Goal: Transaction & Acquisition: Purchase product/service

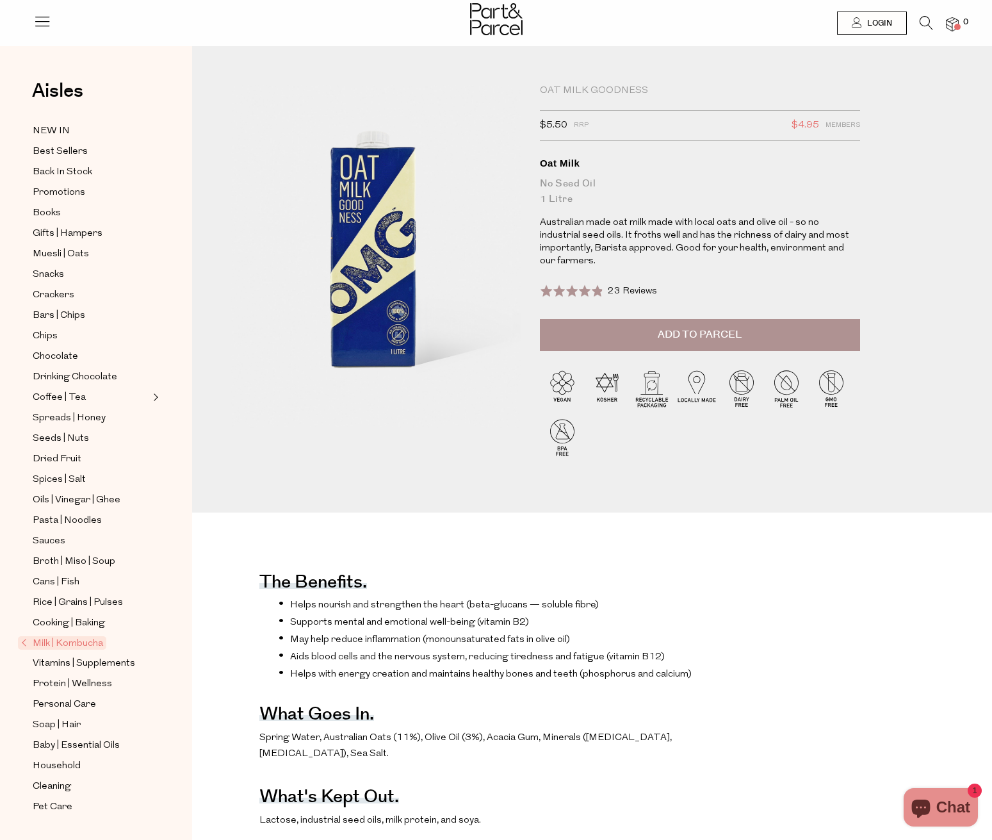
click at [596, 243] on p "Australian made oat milk made with local oats and olive oil - so no industrial …" at bounding box center [700, 242] width 320 height 51
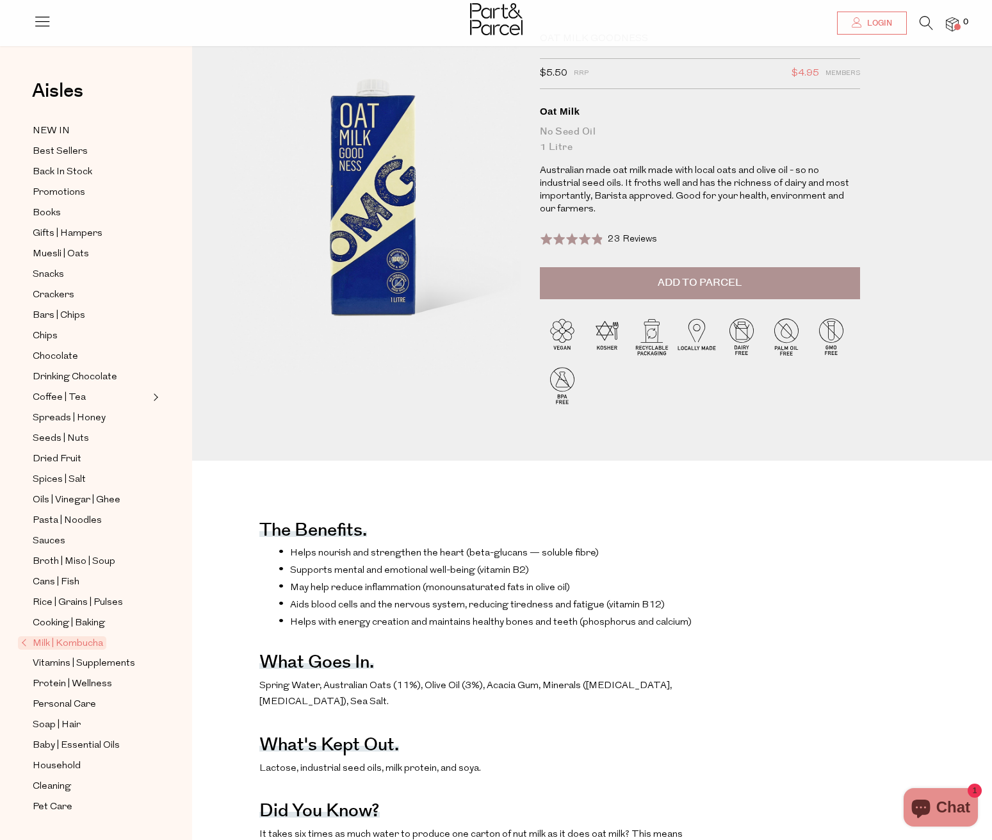
scroll to position [119, 0]
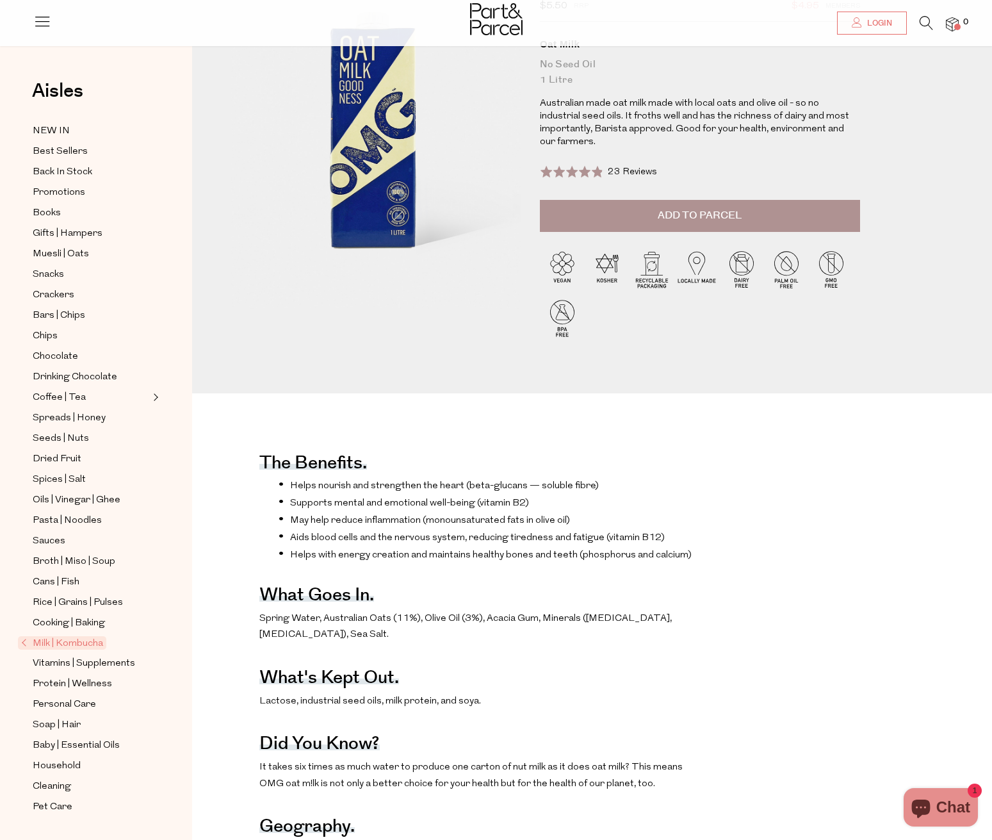
click at [494, 614] on span "Spring Water, Australian Oats (11%), Olive Oil (3%), Acacia Gum, Minerals ([MED…" at bounding box center [465, 627] width 413 height 26
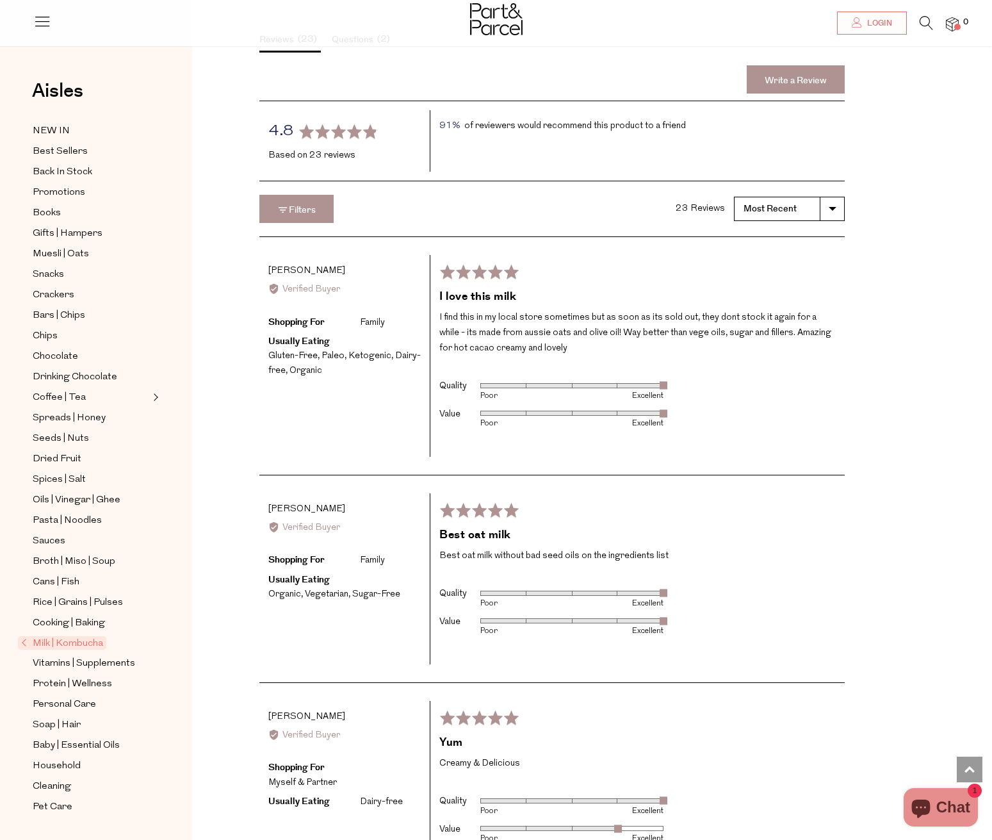
scroll to position [0, 0]
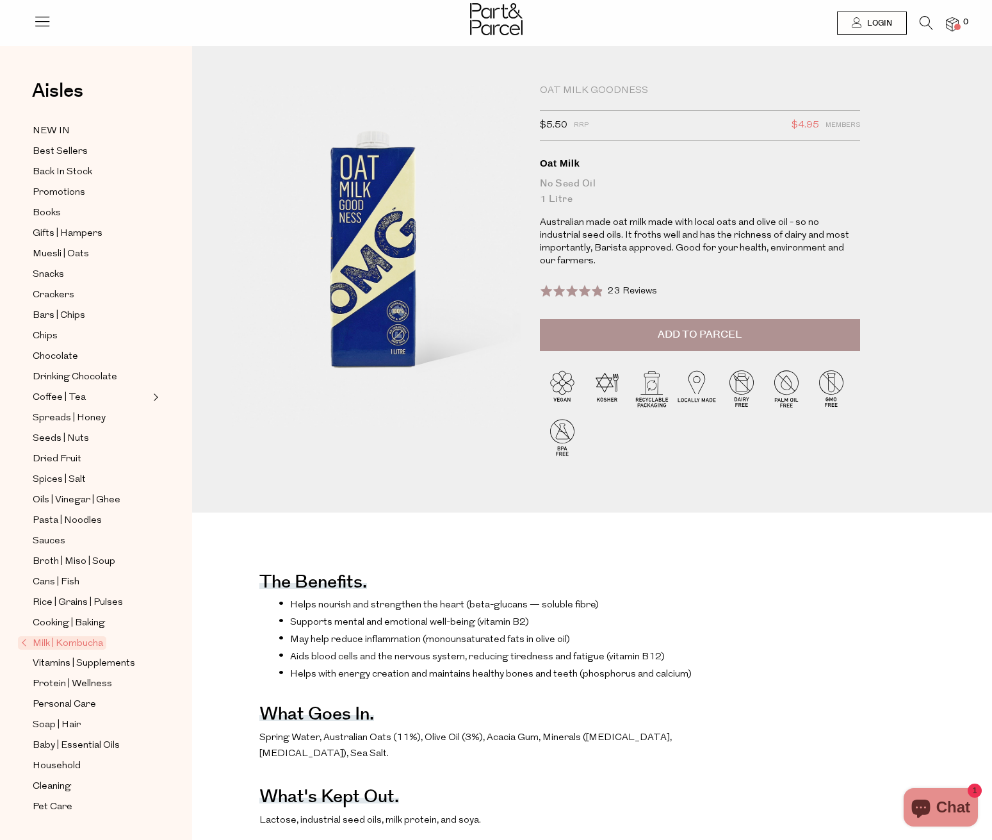
drag, startPoint x: 566, startPoint y: 124, endPoint x: 585, endPoint y: 135, distance: 21.8
click at [566, 125] on span "$5.50" at bounding box center [554, 125] width 28 height 17
click at [847, 221] on p "Australian made oat milk made with local oats and olive oil - so no industrial …" at bounding box center [700, 242] width 320 height 51
click at [907, 213] on div "Oat Milk Goodness $5.50 RRP $4.95 Members Available: In Stock Oat Milk No Seed …" at bounding box center [592, 299] width 742 height 428
click at [932, 246] on div "Oat Milk Goodness $5.50 RRP $4.95 Members Available: In Stock Oat Milk No Seed …" at bounding box center [592, 299] width 742 height 428
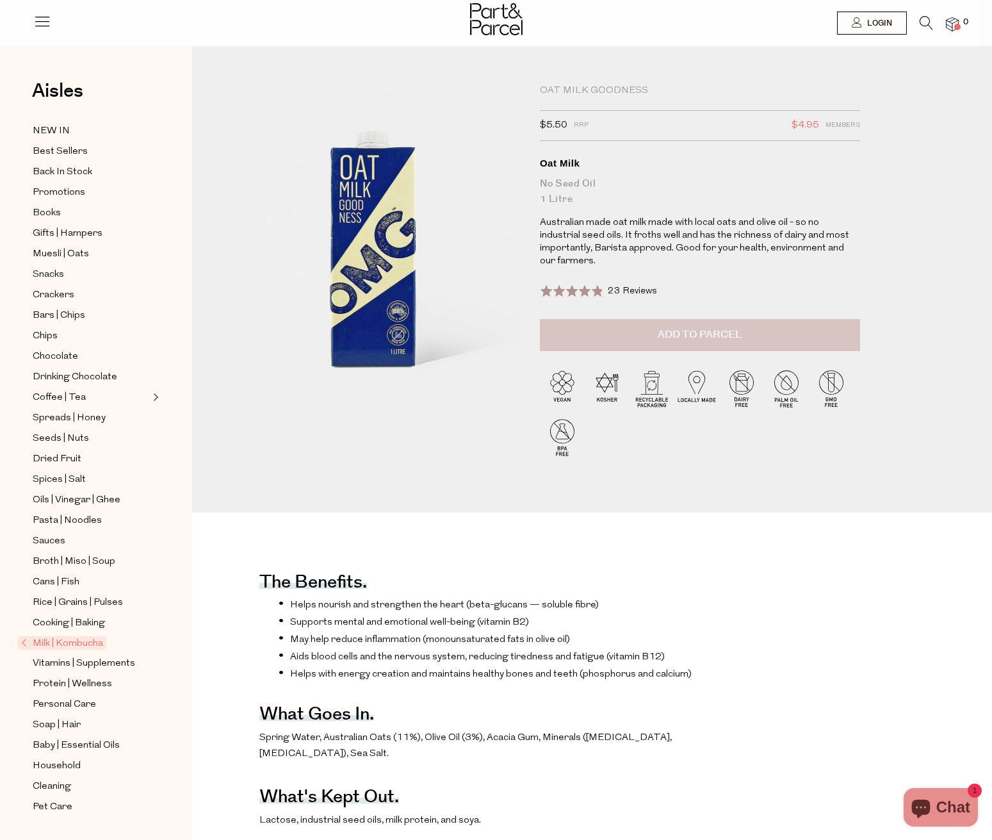
click at [690, 327] on span "Add to Parcel" at bounding box center [700, 334] width 84 height 15
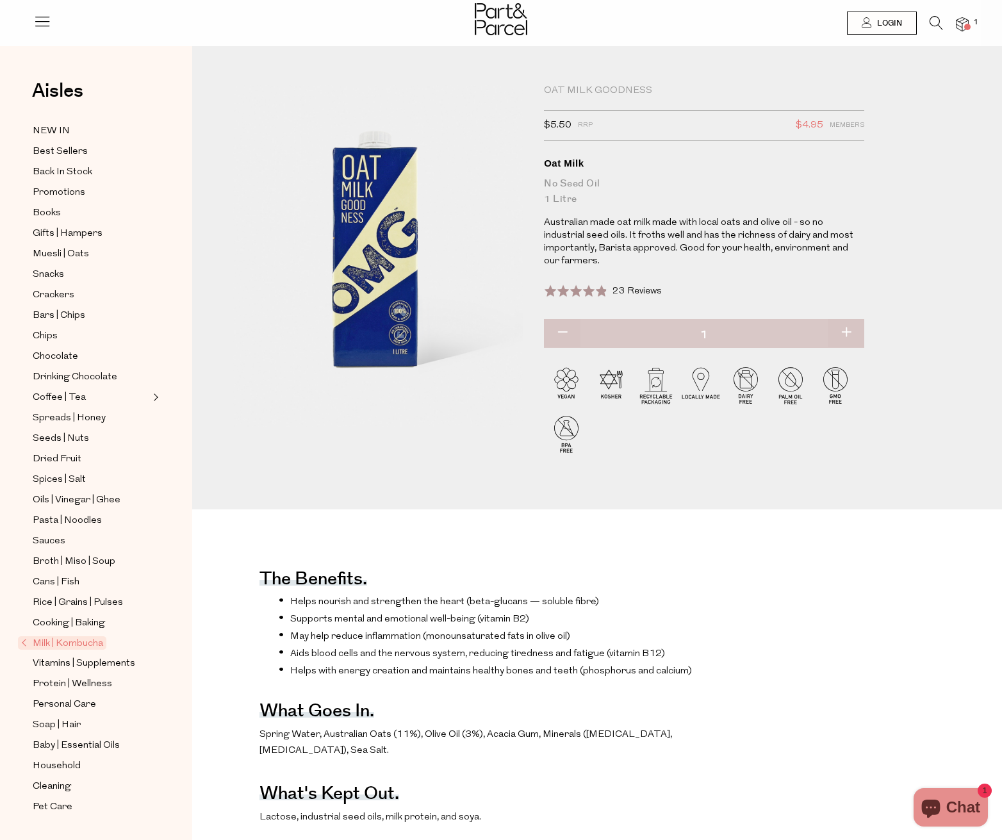
click at [965, 25] on div "Close dialog WOULD YOU LIKE $10 OFF YOUR FIRST ORDER? YES PLEASE NO THANKS Min …" at bounding box center [501, 420] width 1002 height 840
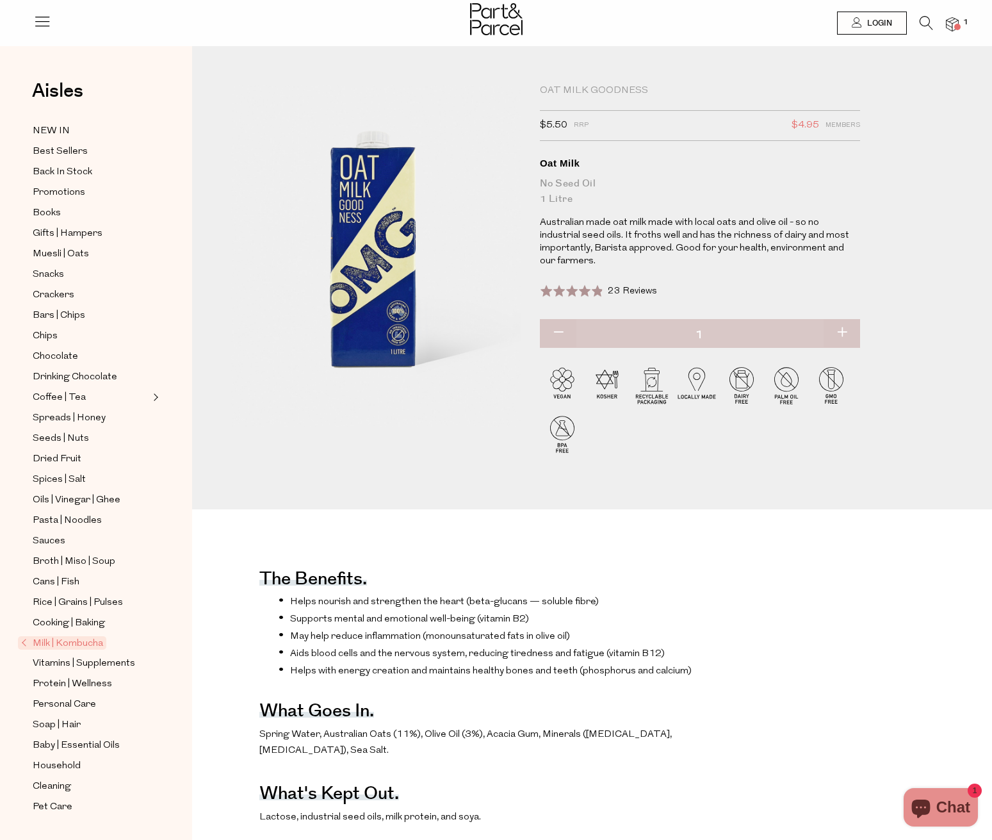
click at [958, 33] on div at bounding box center [496, 21] width 992 height 42
click at [958, 28] on span at bounding box center [957, 27] width 6 height 6
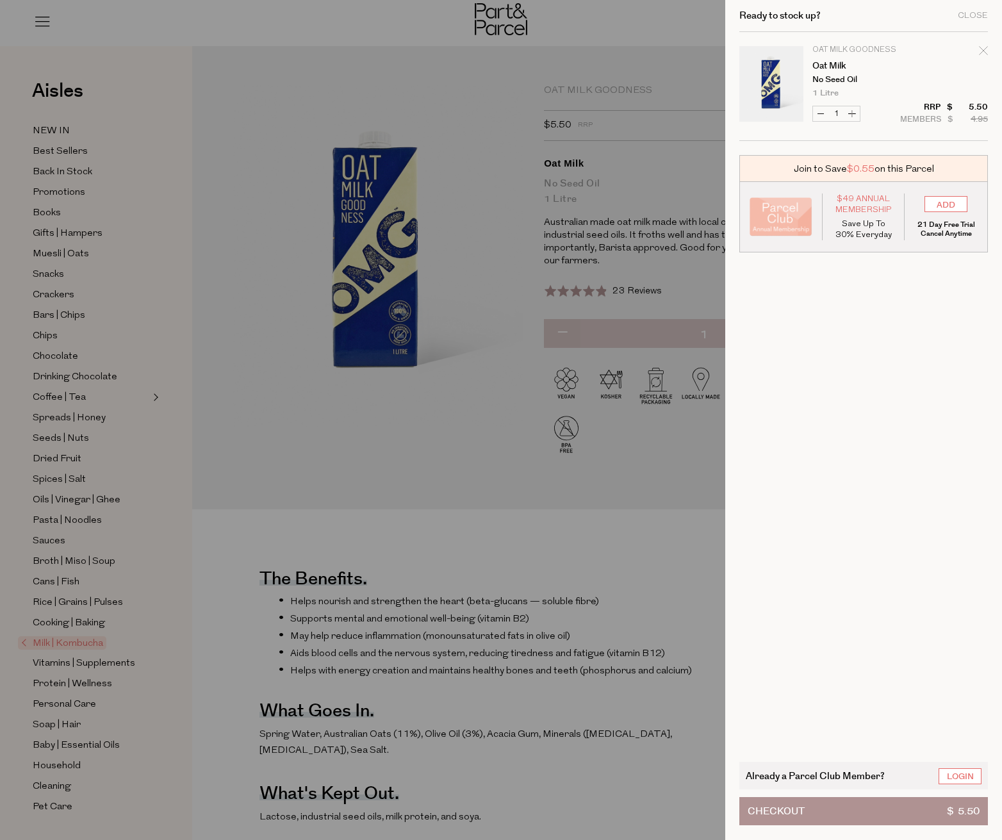
click at [858, 115] on button "Increase Oat Milk" at bounding box center [851, 113] width 15 height 15
type input "2"
click at [443, 184] on div at bounding box center [501, 420] width 1002 height 840
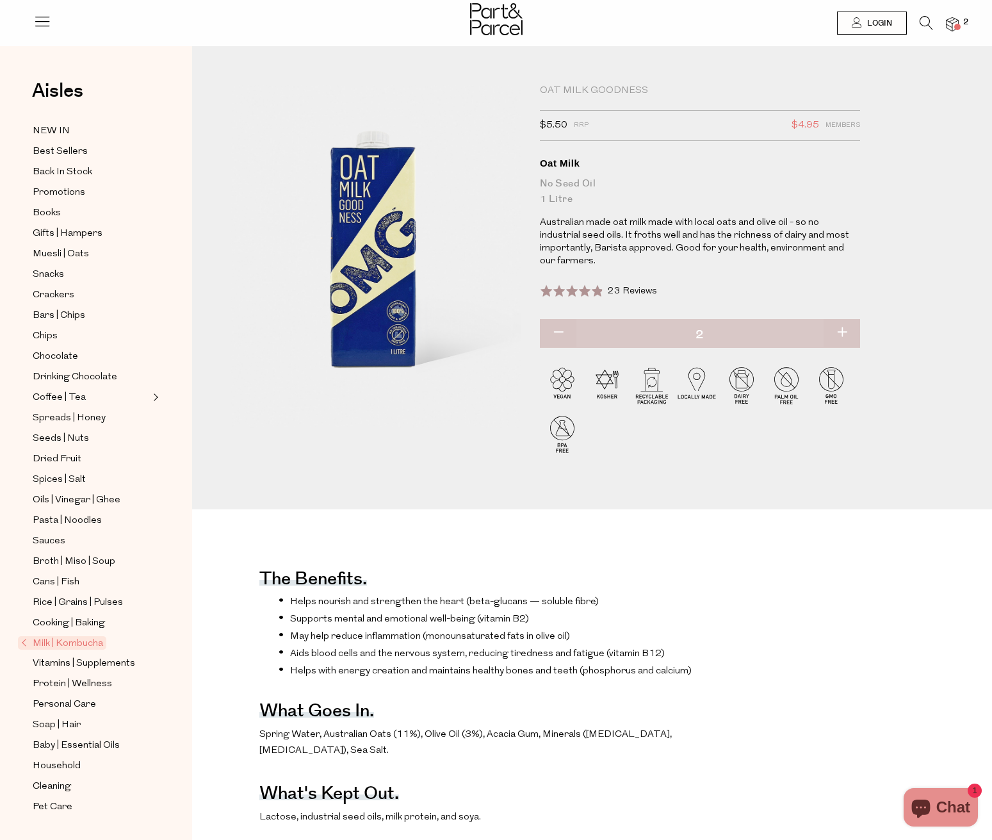
click at [54, 646] on span "Milk | Kombucha" at bounding box center [62, 642] width 88 height 13
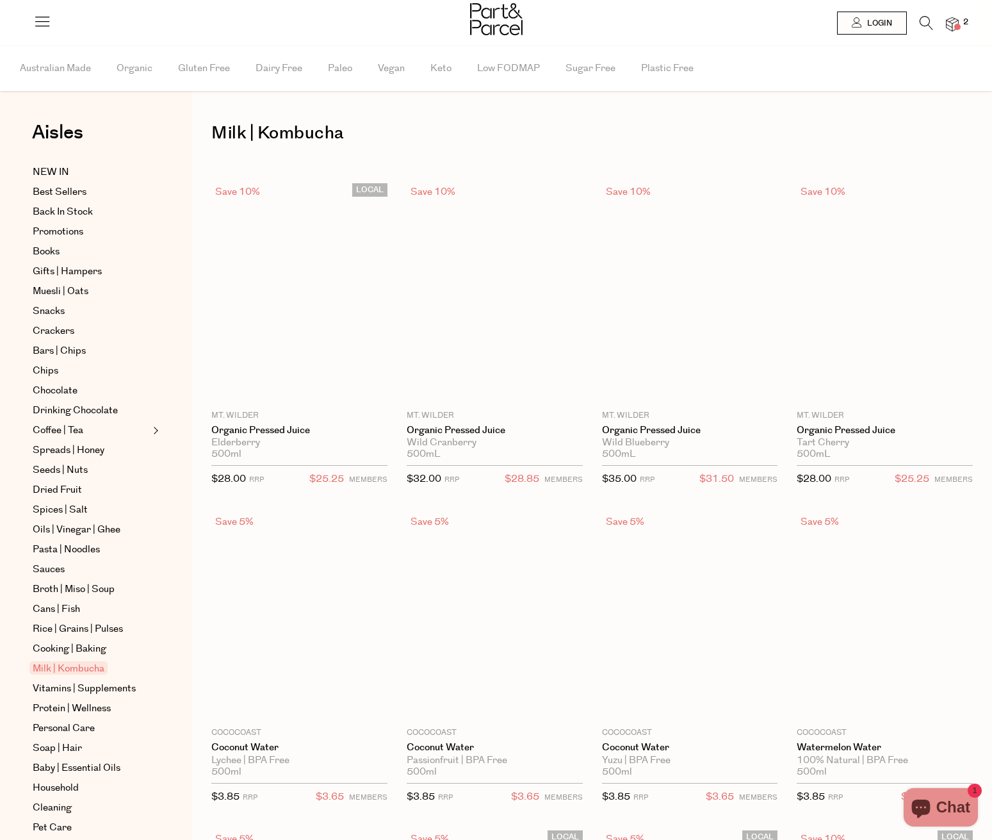
type input "2"
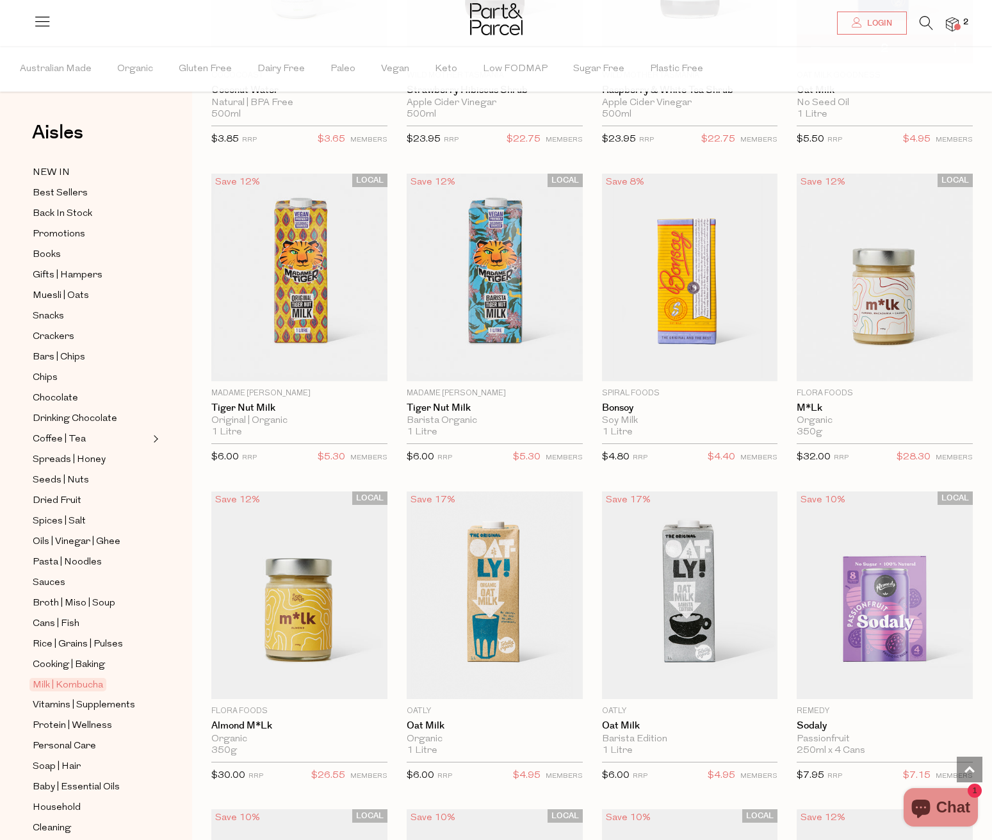
scroll to position [1259, 0]
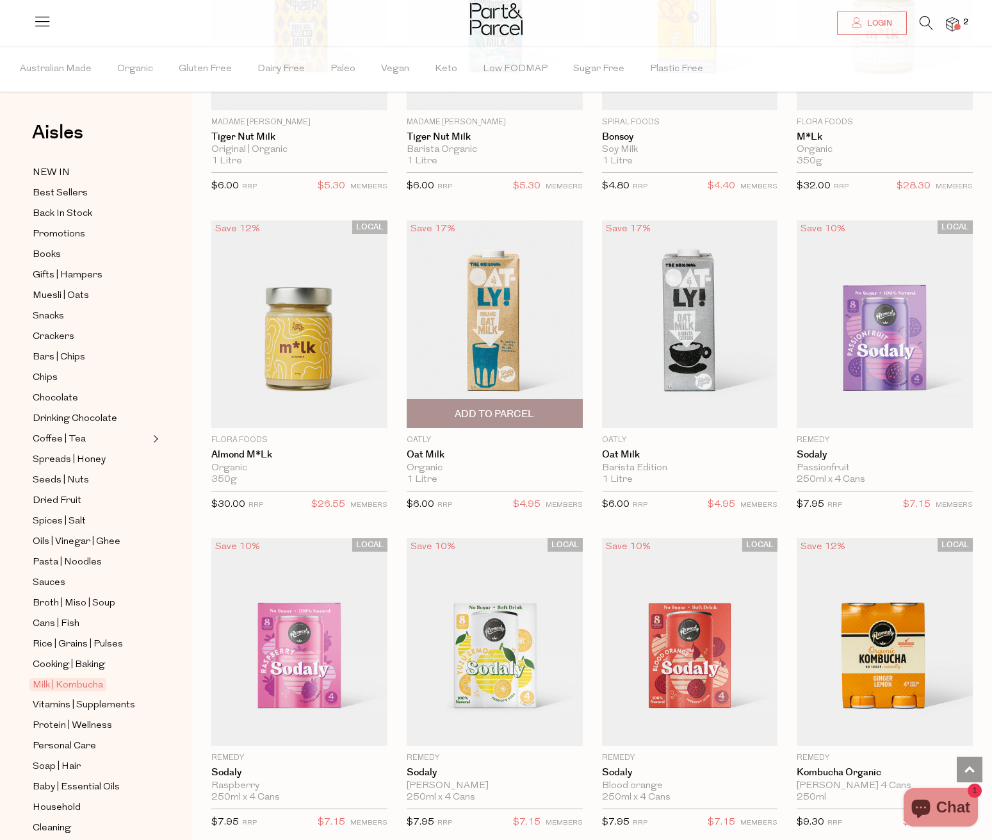
click at [516, 314] on img at bounding box center [495, 324] width 176 height 208
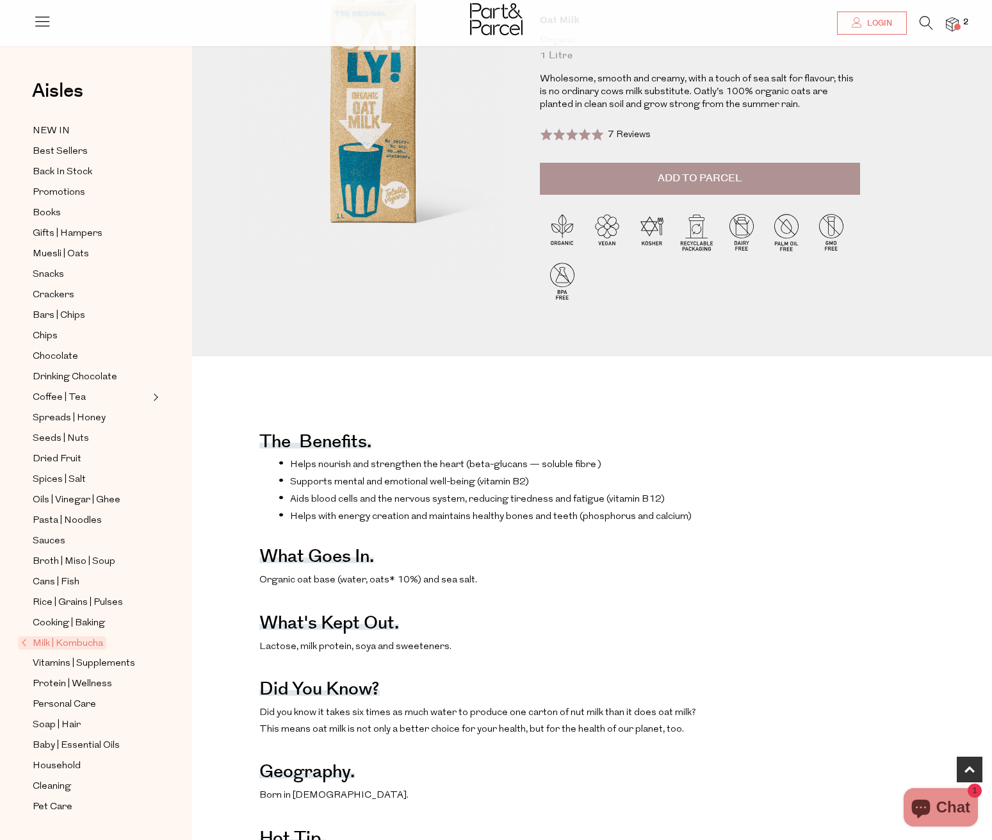
scroll to position [204, 0]
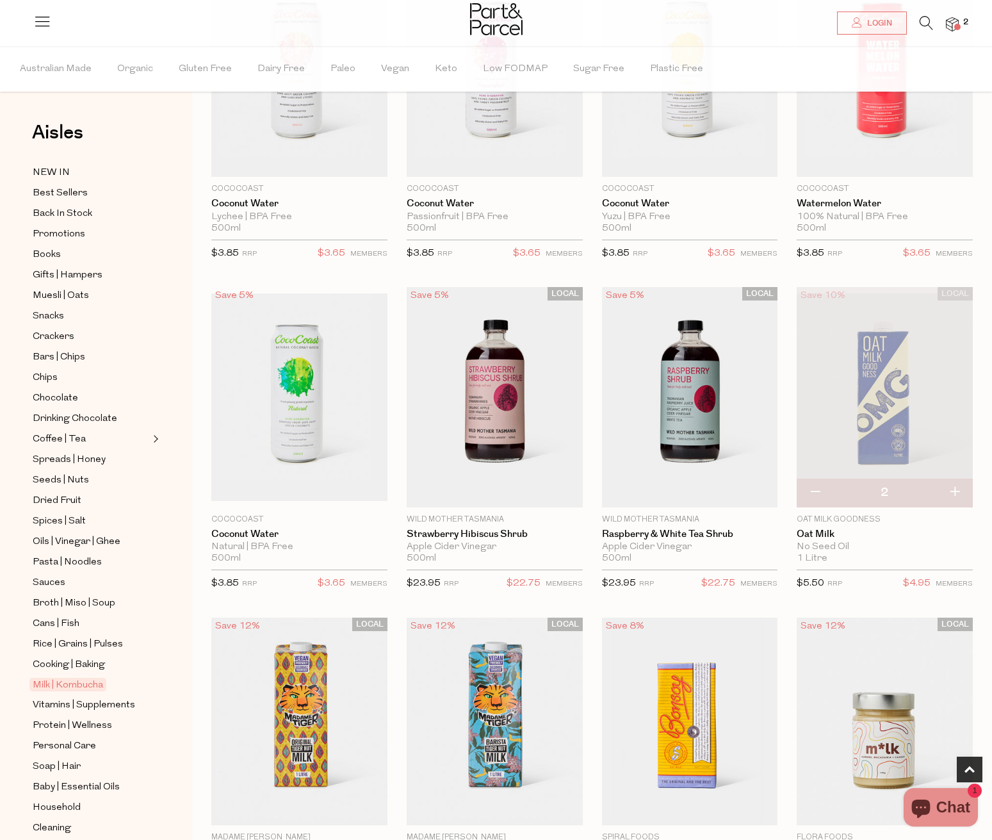
scroll to position [547, 0]
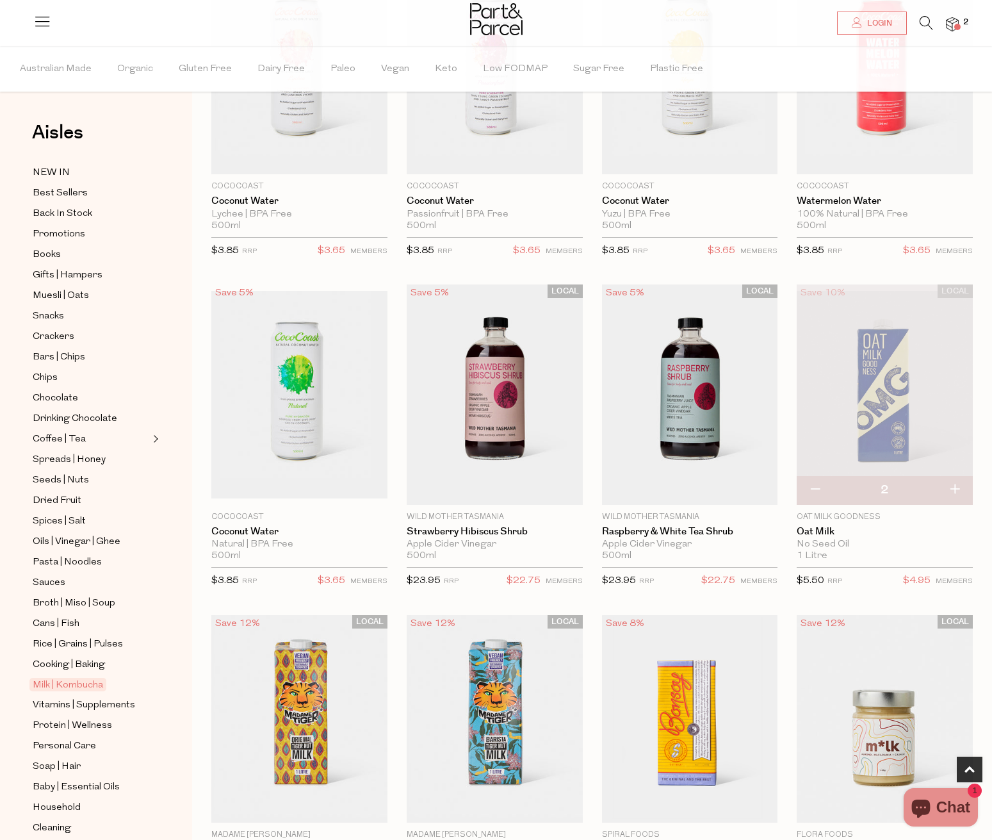
click at [871, 400] on img at bounding box center [885, 395] width 176 height 208
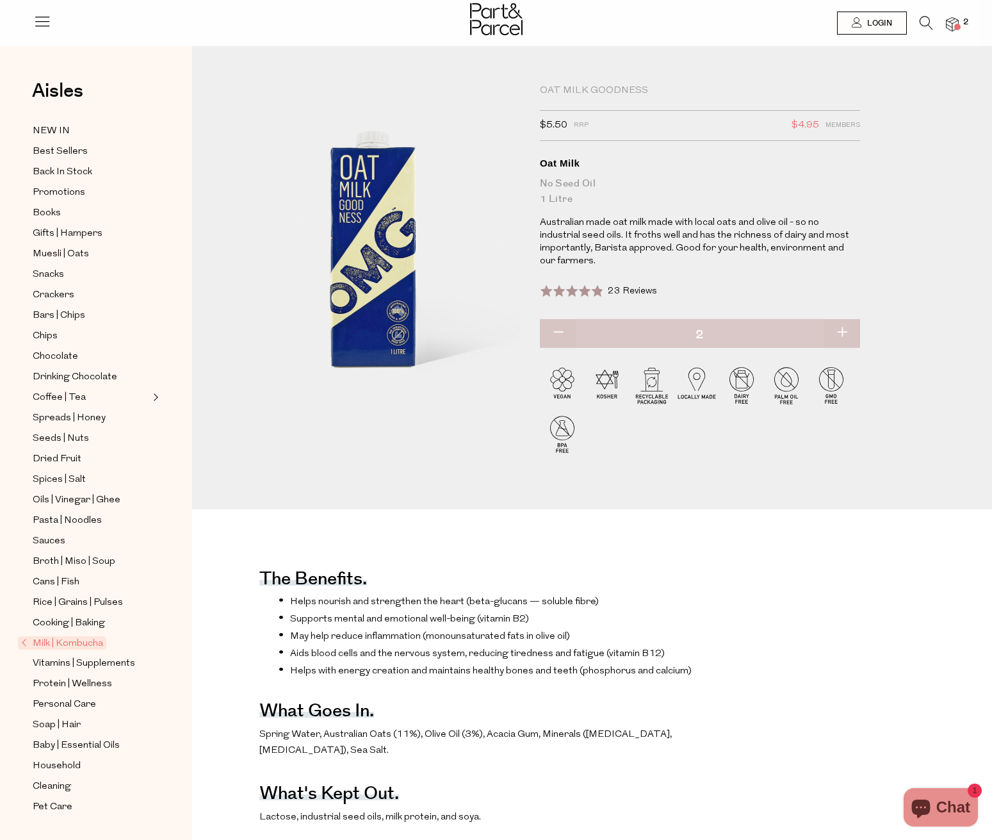
click at [931, 316] on div "Oat Milk Goodness $5.50 RRP $4.95 Members Available: In Stock Oat Milk No Seed …" at bounding box center [592, 297] width 742 height 425
click at [601, 284] on span at bounding box center [571, 290] width 62 height 13
click at [960, 23] on span "2" at bounding box center [966, 23] width 12 height 12
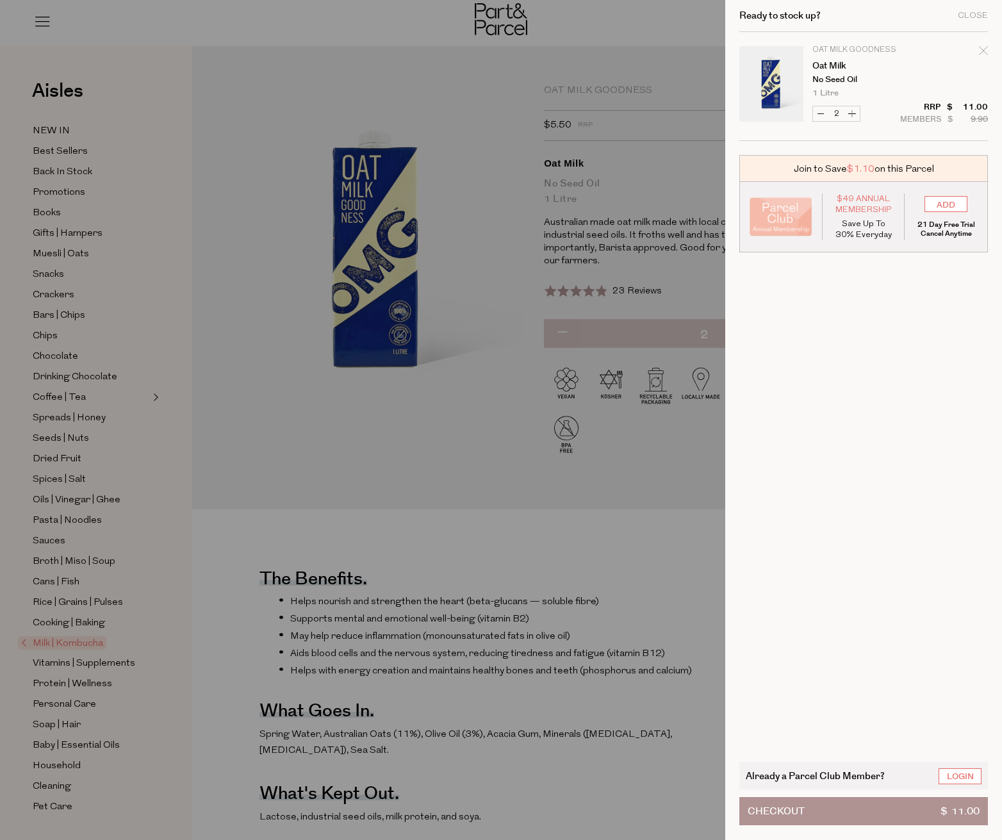
click at [892, 397] on cart-drawer-items "Image Product Total Qty Oat Milk Goodness Oat Milk No Seed Oil 1 Litre 6 Per Or…" at bounding box center [863, 389] width 249 height 715
click at [853, 117] on button "Increase Oat Milk" at bounding box center [851, 113] width 15 height 15
type input "3"
click at [853, 110] on button "Increase Oat Milk" at bounding box center [851, 113] width 15 height 15
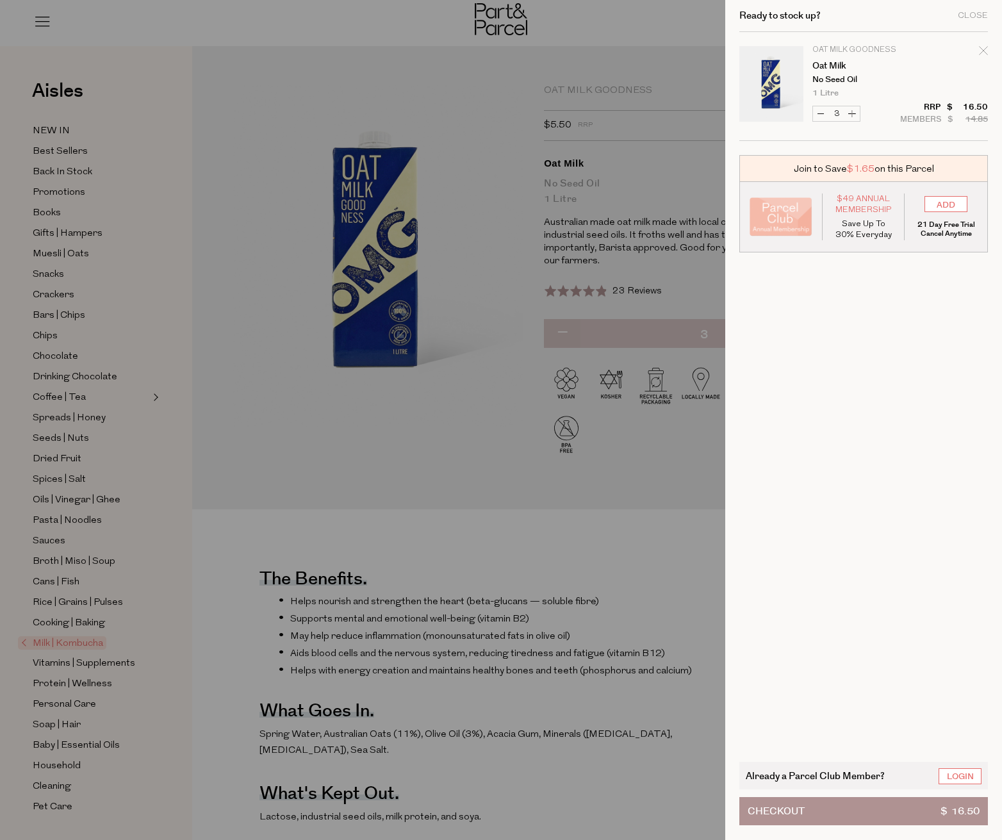
type input "4"
click at [912, 408] on cart-drawer-items "Image Product Total Qty Oat Milk Goodness Oat Milk No Seed Oil 1 Litre 6 Per Or…" at bounding box center [863, 389] width 249 height 715
click at [879, 403] on cart-drawer-items "Image Product Total Qty Oat Milk Goodness Oat Milk No Seed Oil 1 Litre 6 Per Or…" at bounding box center [863, 389] width 249 height 715
click at [639, 675] on div at bounding box center [501, 420] width 1002 height 840
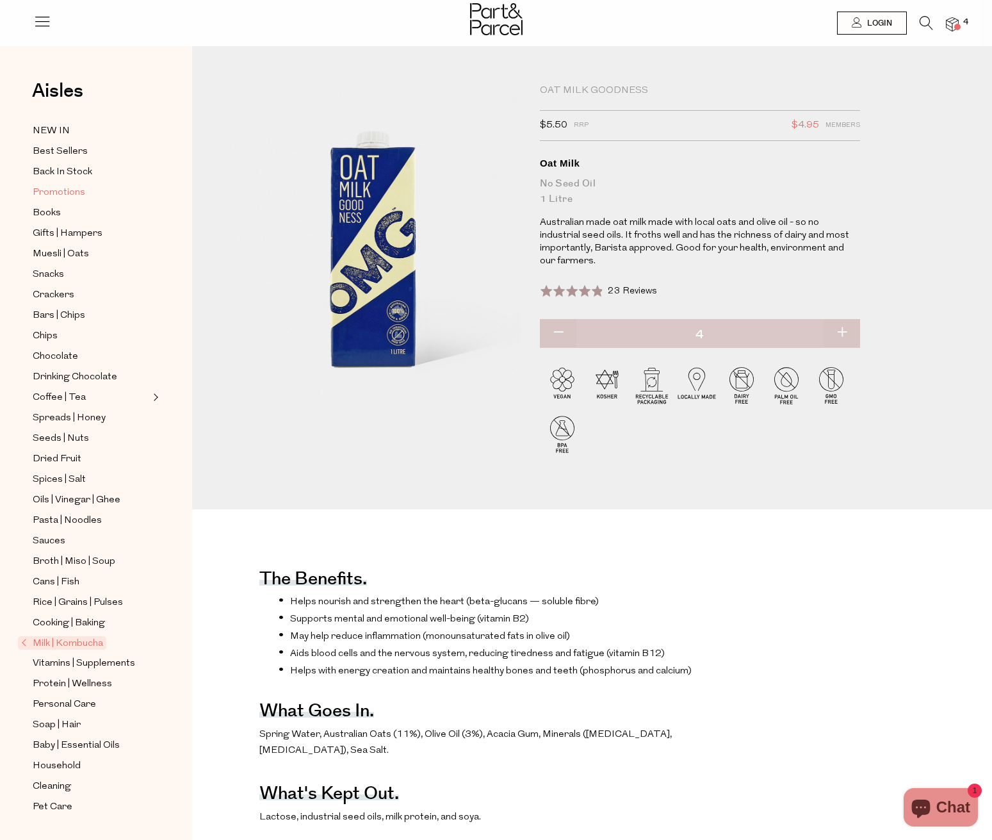
click at [59, 190] on span "Promotions" at bounding box center [59, 192] width 53 height 15
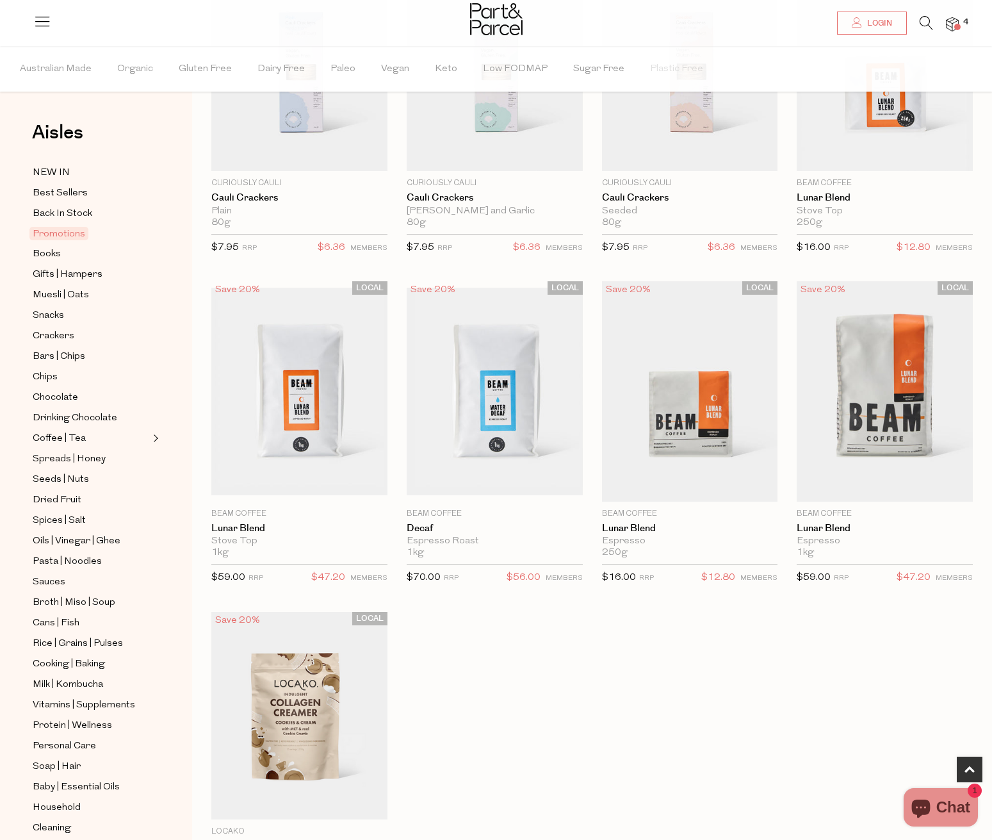
scroll to position [692, 0]
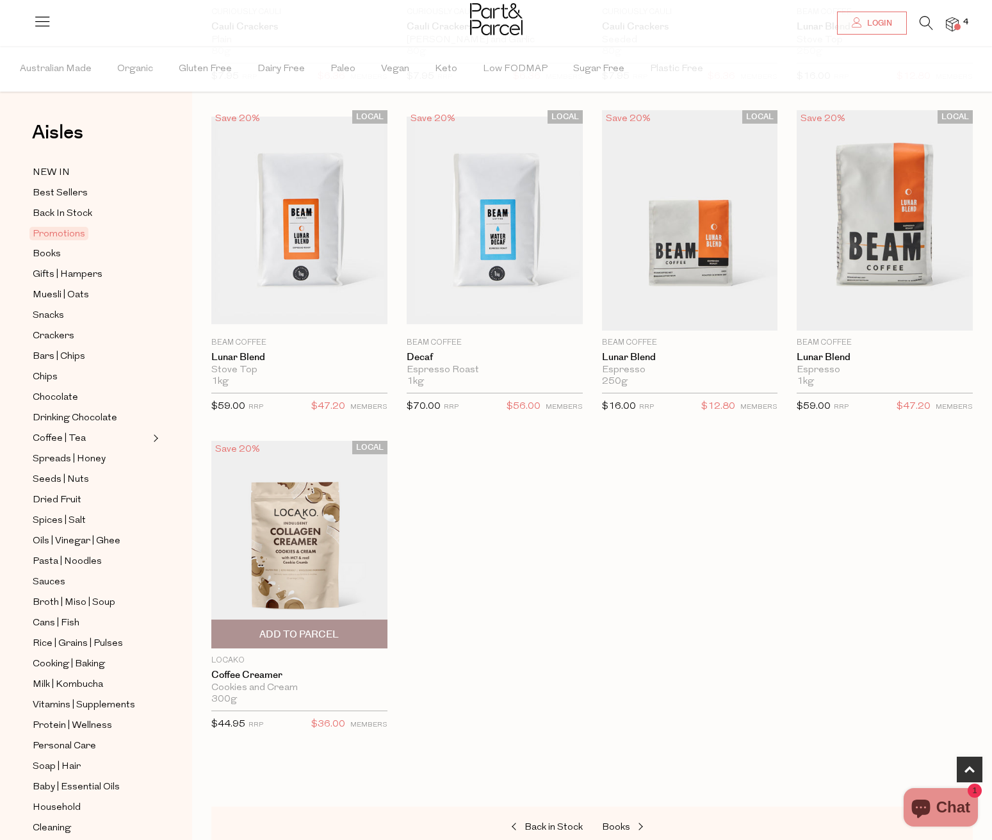
click at [317, 537] on img at bounding box center [299, 545] width 176 height 208
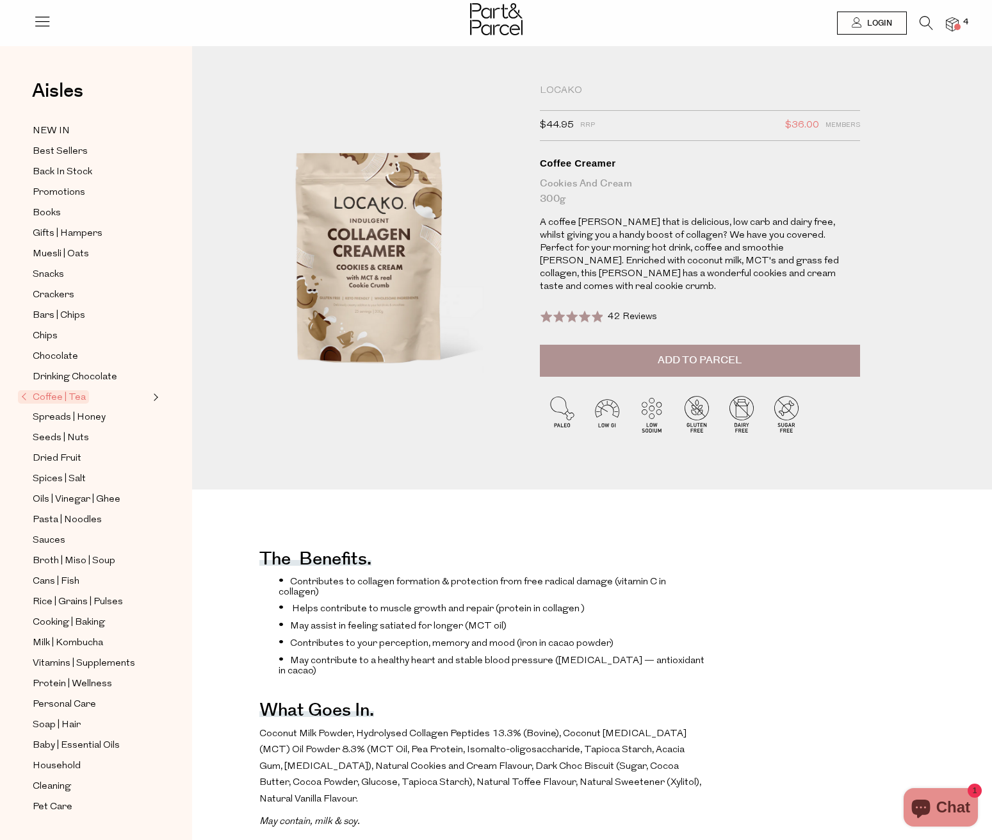
click at [319, 575] on li "Contributes to collagen formation & protection from free radical damage (vitami…" at bounding box center [493, 586] width 428 height 22
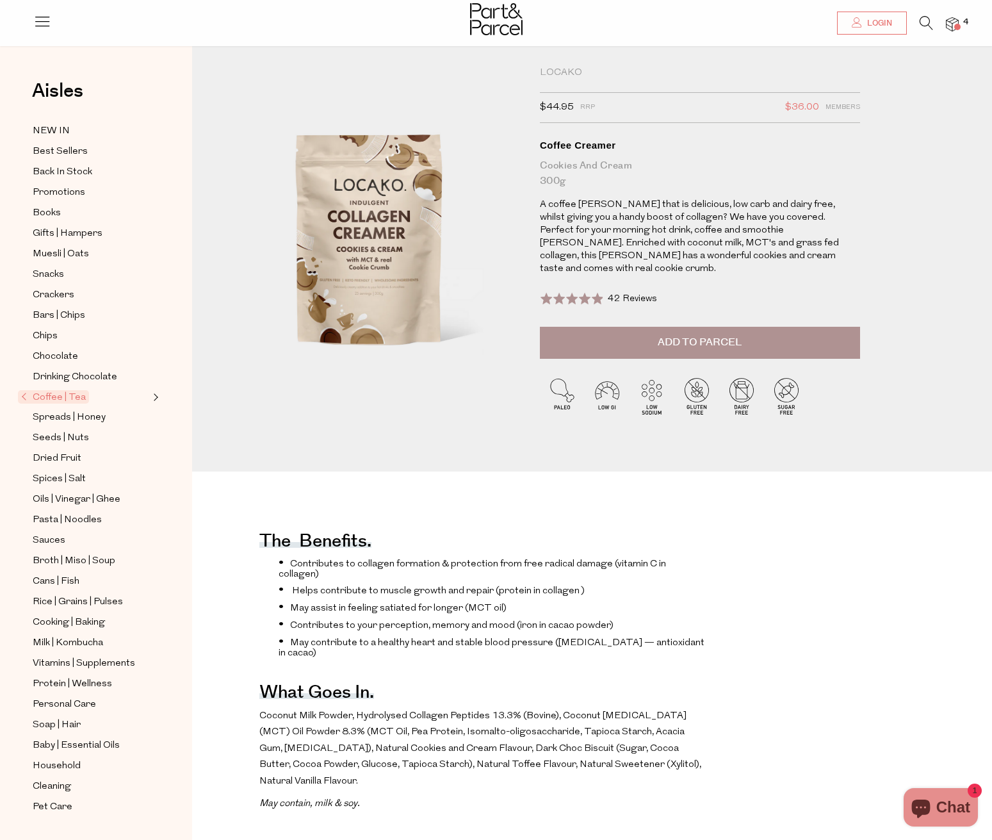
scroll to position [45, 0]
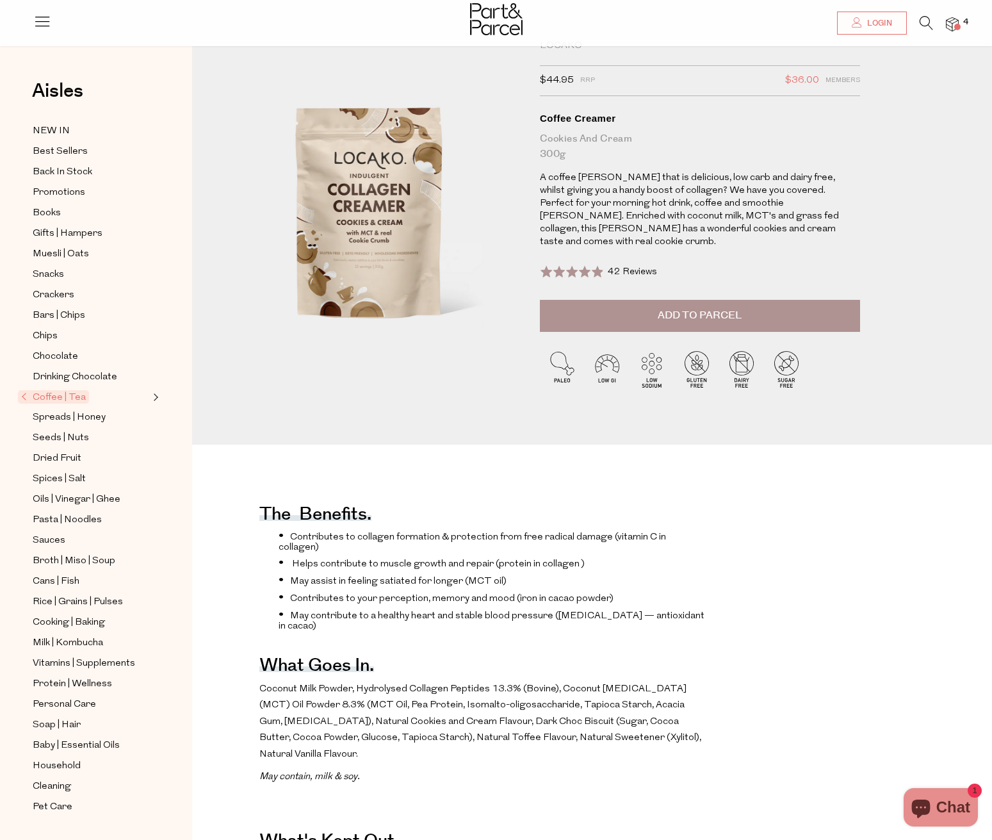
click at [291, 681] on p "Coconut Milk Powder, Hydrolysed Collagen Peptides 13.3% (Bovine), Coconut [MEDI…" at bounding box center [482, 722] width 447 height 82
